Goal: Download file/media

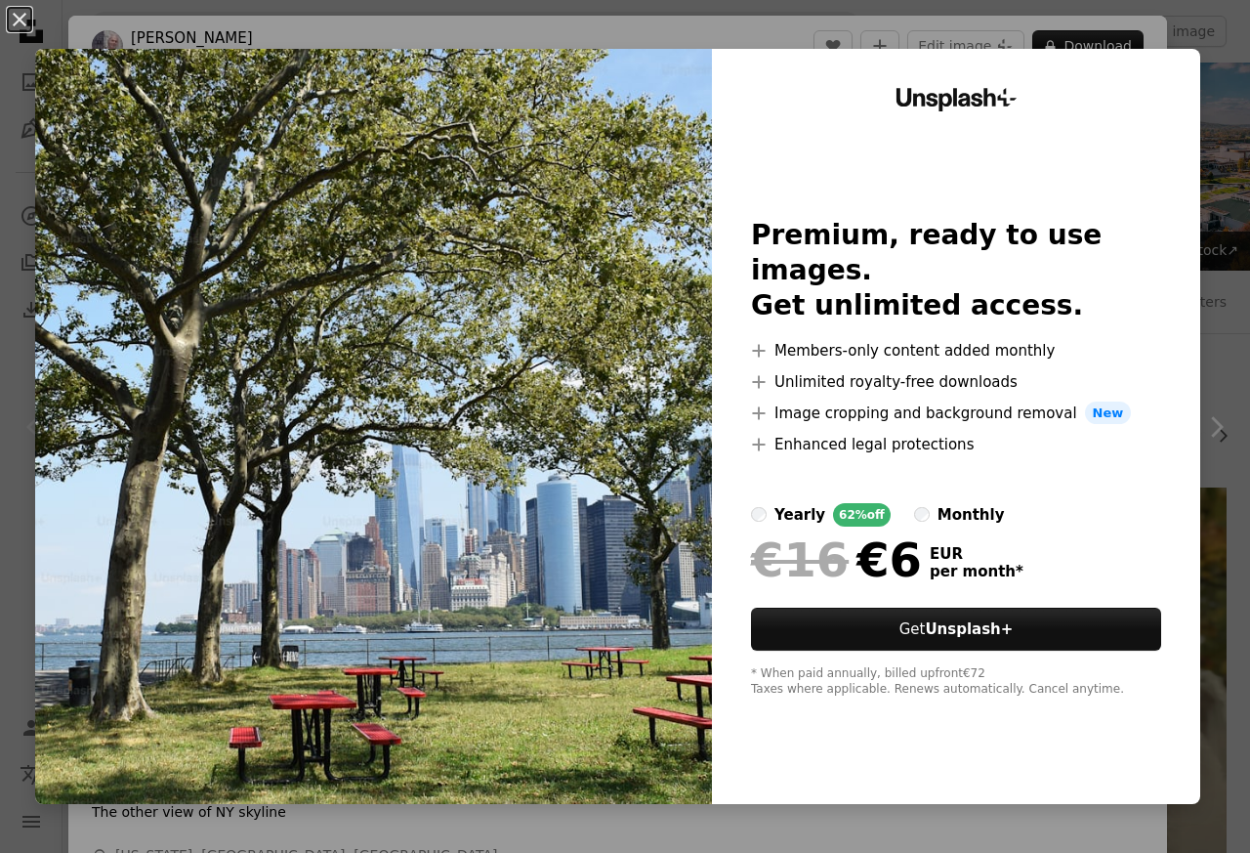
click at [476, 220] on img at bounding box center [373, 426] width 677 height 755
click at [1180, 55] on div "Unsplash+ Premium, ready to use images. Get unlimited access. A plus sign Membe…" at bounding box center [956, 426] width 488 height 755
click at [21, 21] on button "An X shape" at bounding box center [19, 19] width 23 height 23
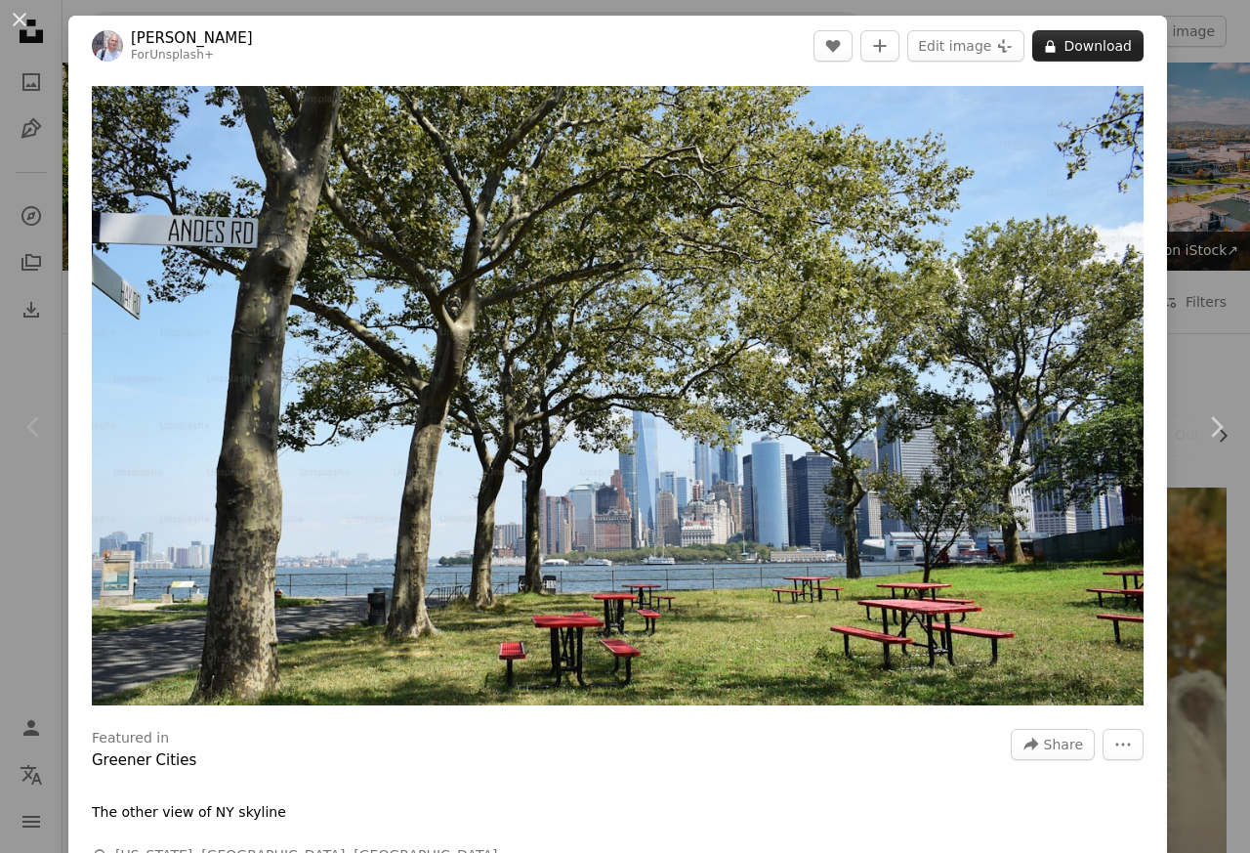
click at [1076, 49] on button "A lock Download" at bounding box center [1088, 45] width 111 height 31
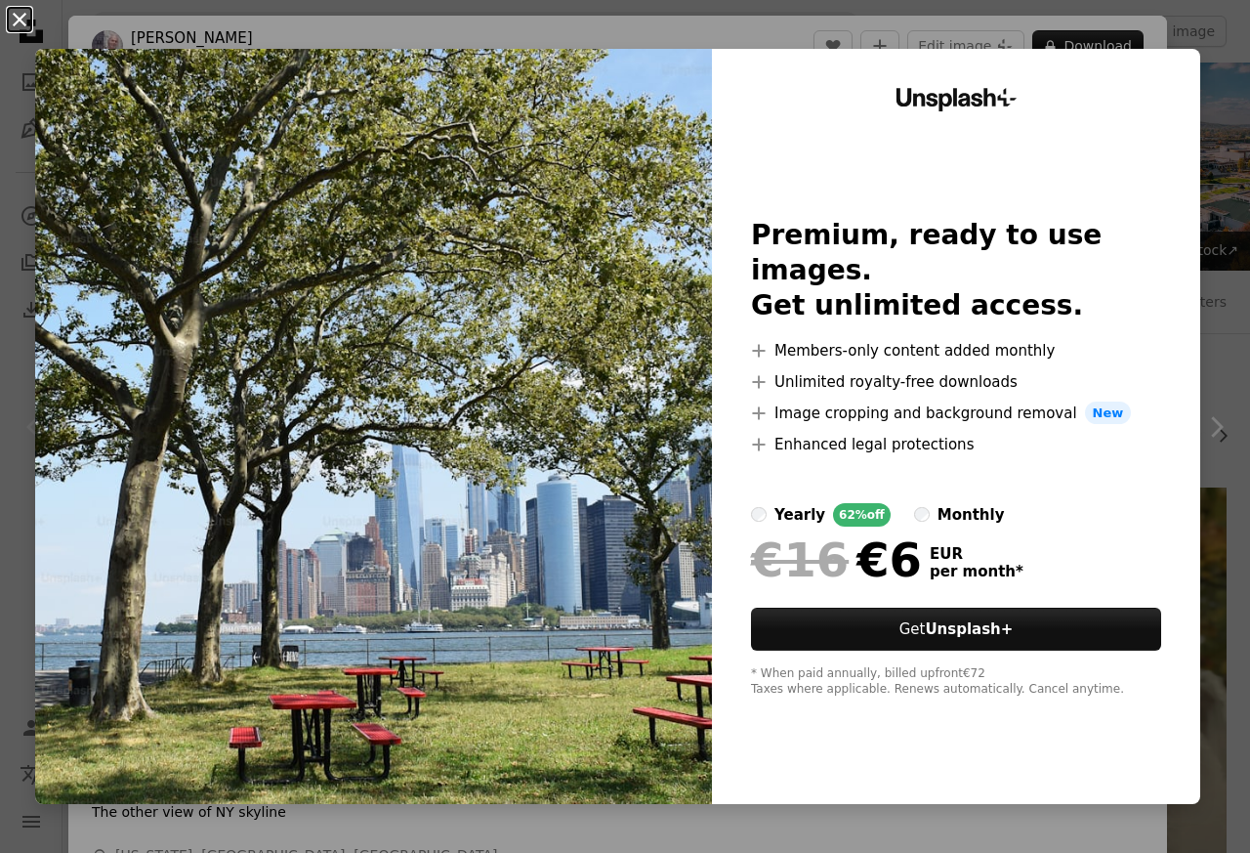
click at [21, 21] on button "An X shape" at bounding box center [19, 19] width 23 height 23
